Goal: Find specific page/section: Find specific page/section

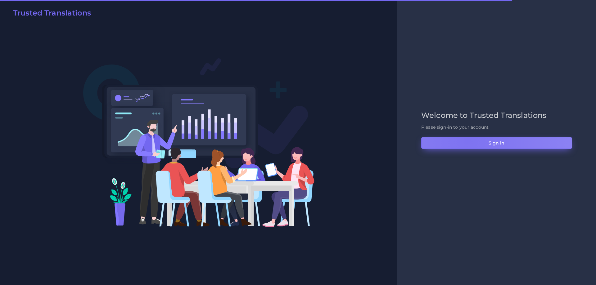
click at [467, 141] on button "Sign in" at bounding box center [496, 143] width 151 height 12
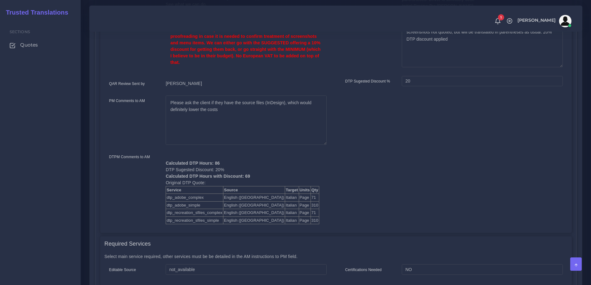
scroll to position [310, 0]
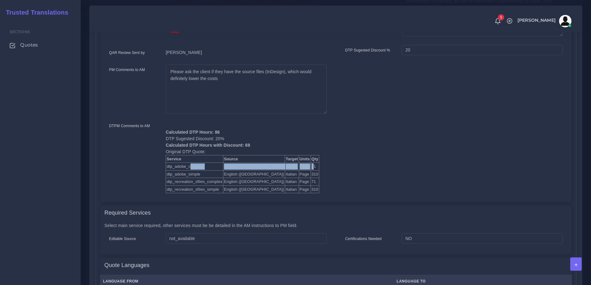
drag, startPoint x: 191, startPoint y: 162, endPoint x: 274, endPoint y: 162, distance: 82.6
click at [274, 163] on tr "dtp_adobe_complex English (US) Italian Page 71" at bounding box center [242, 167] width 153 height 8
